Goal: Find specific page/section: Find specific page/section

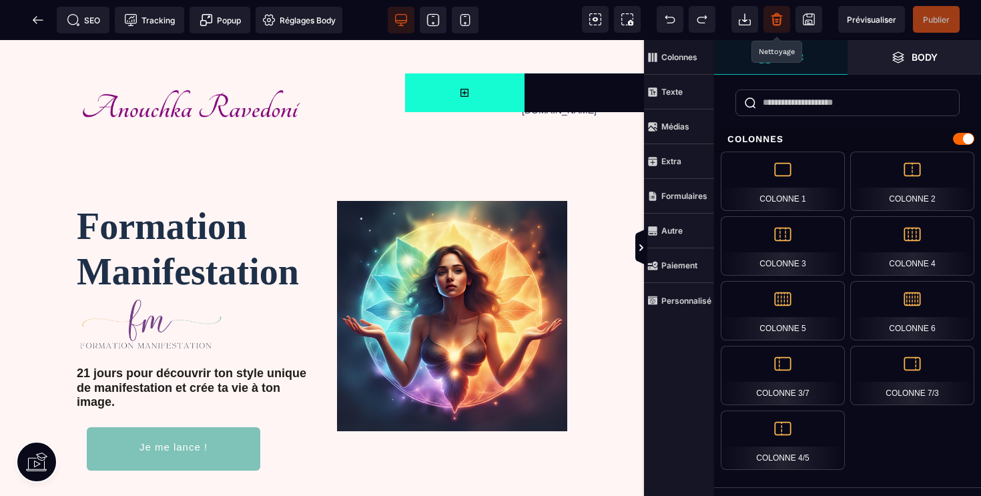
click at [778, 19] on icon at bounding box center [776, 19] width 13 height 13
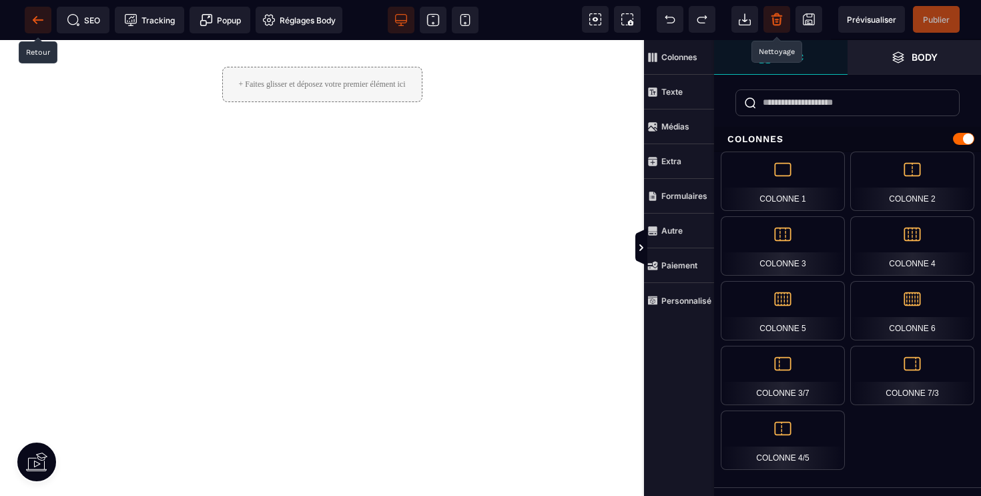
click at [35, 19] on icon at bounding box center [35, 19] width 4 height 7
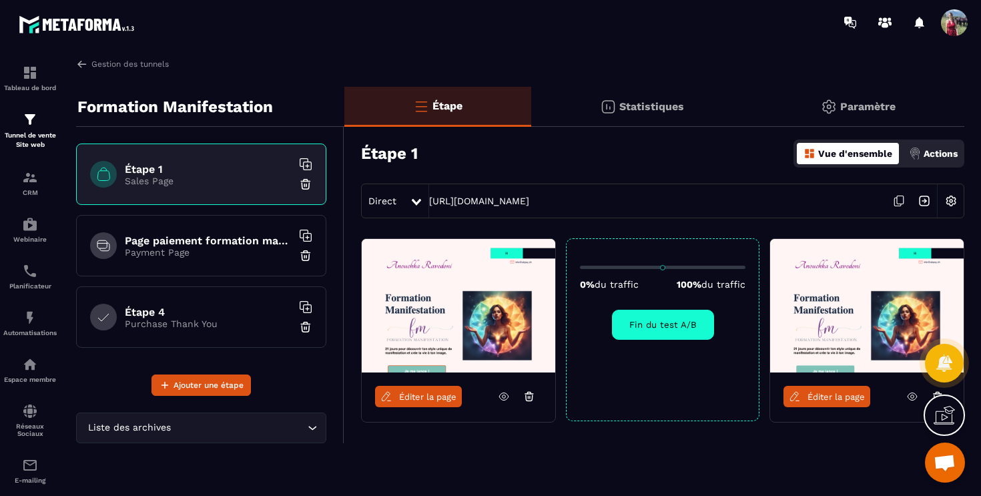
scroll to position [37, 0]
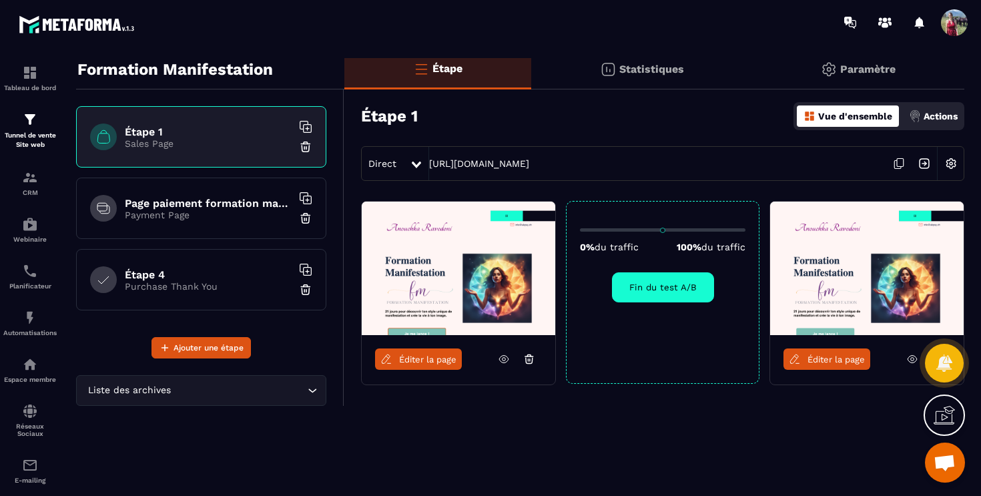
click at [923, 257] on figure at bounding box center [866, 267] width 193 height 133
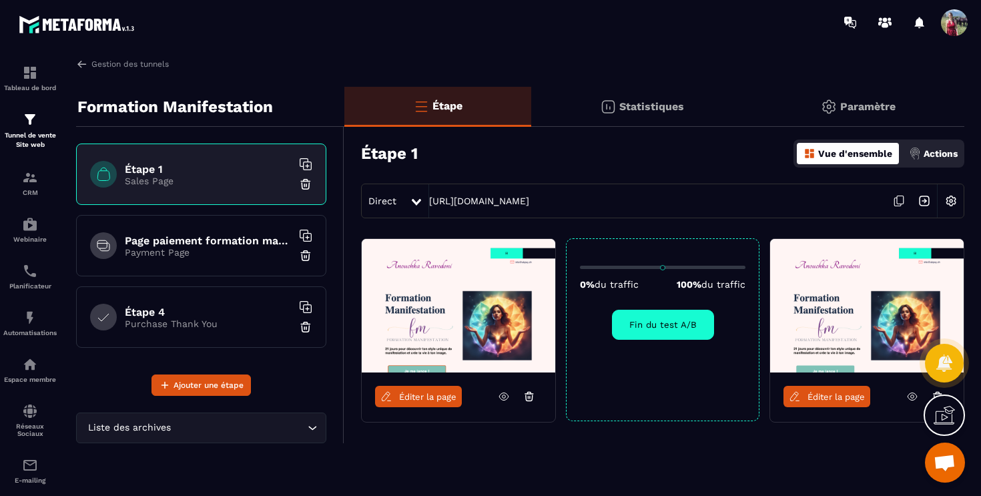
scroll to position [13, 0]
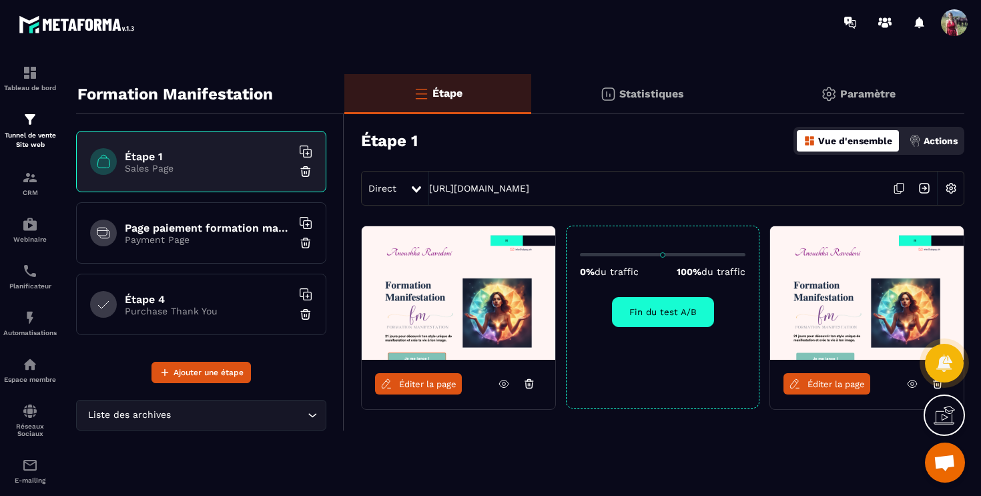
click at [831, 384] on span "Éditer la page" at bounding box center [835, 384] width 57 height 10
